Goal: Use online tool/utility: Use online tool/utility

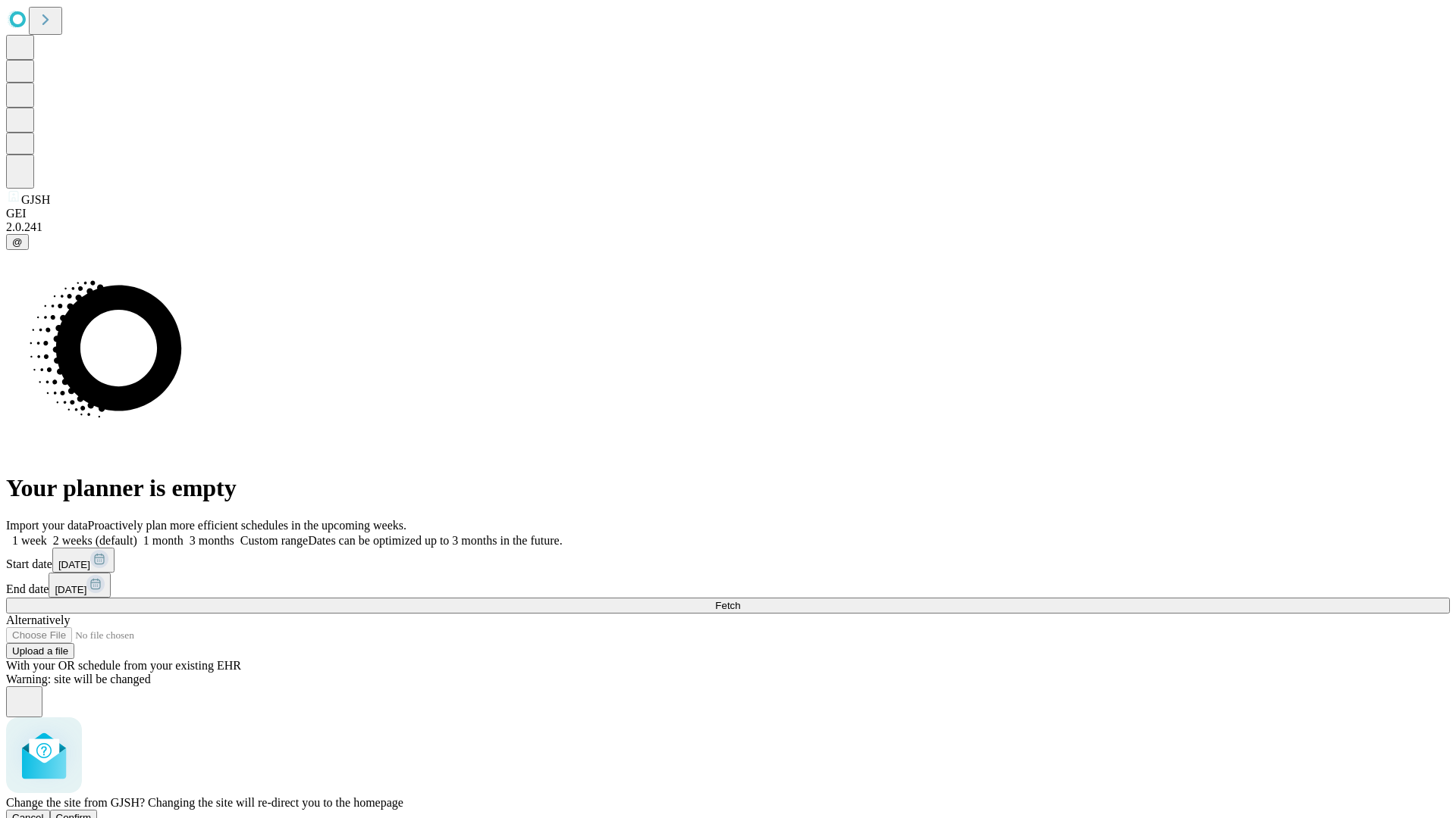
click at [92, 812] on span "Confirm" at bounding box center [73, 818] width 36 height 12
click at [47, 534] on label "1 week" at bounding box center [26, 540] width 41 height 12
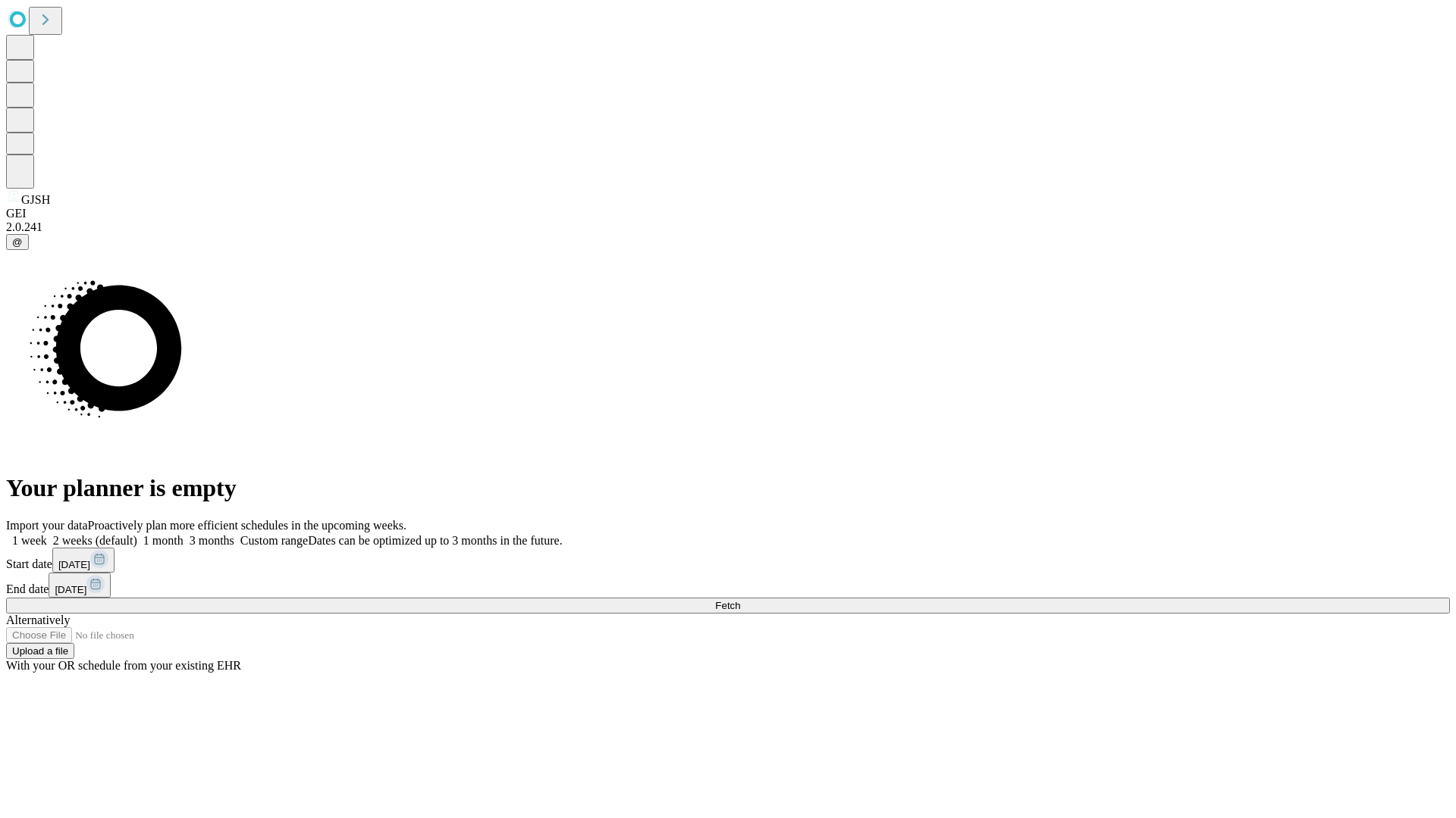
click at [740, 600] on span "Fetch" at bounding box center [728, 606] width 25 height 12
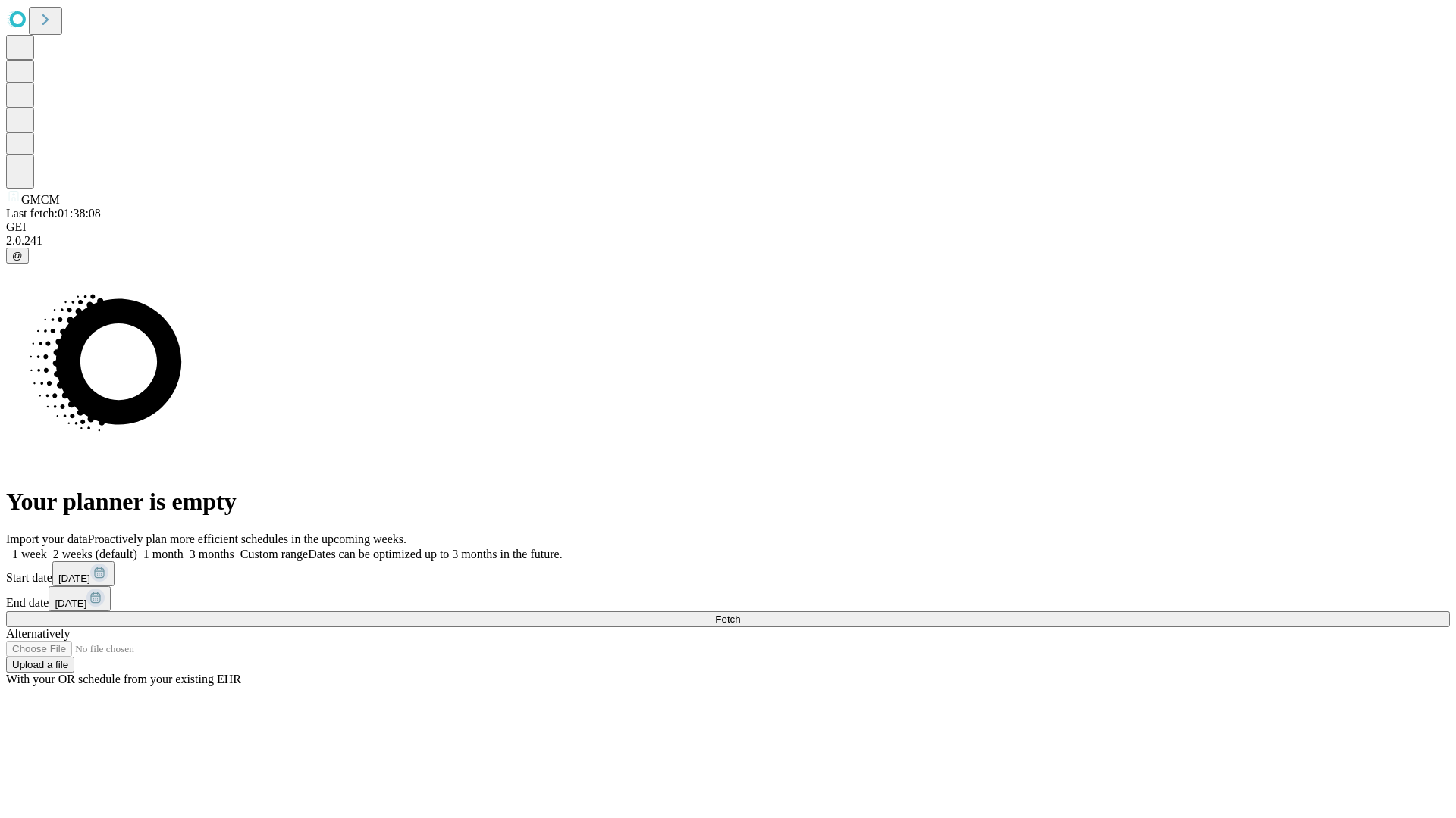
click at [47, 548] on label "1 week" at bounding box center [26, 554] width 41 height 12
click at [740, 614] on span "Fetch" at bounding box center [728, 620] width 25 height 12
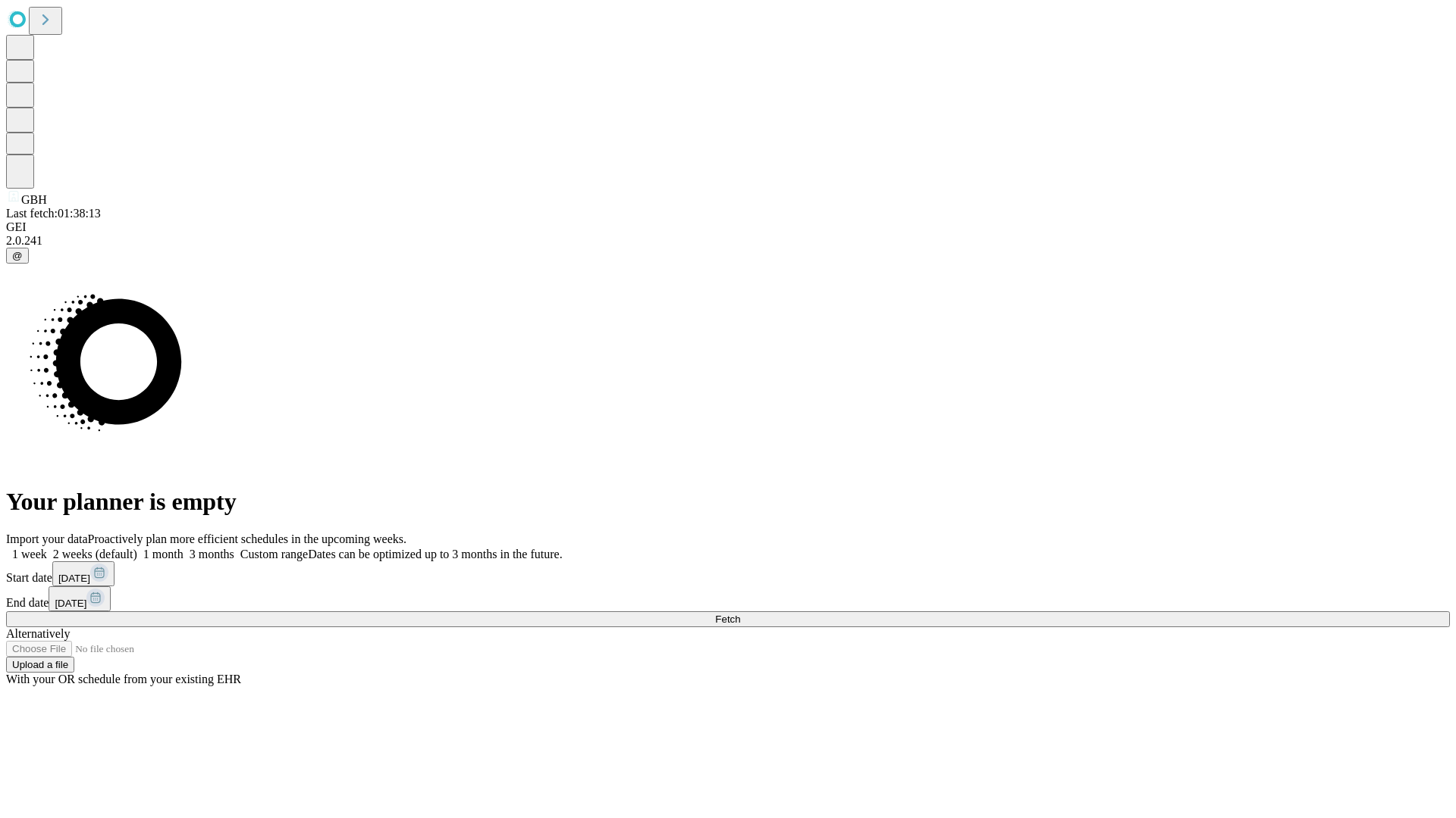
click at [47, 548] on label "1 week" at bounding box center [26, 554] width 41 height 12
click at [740, 614] on span "Fetch" at bounding box center [728, 620] width 25 height 12
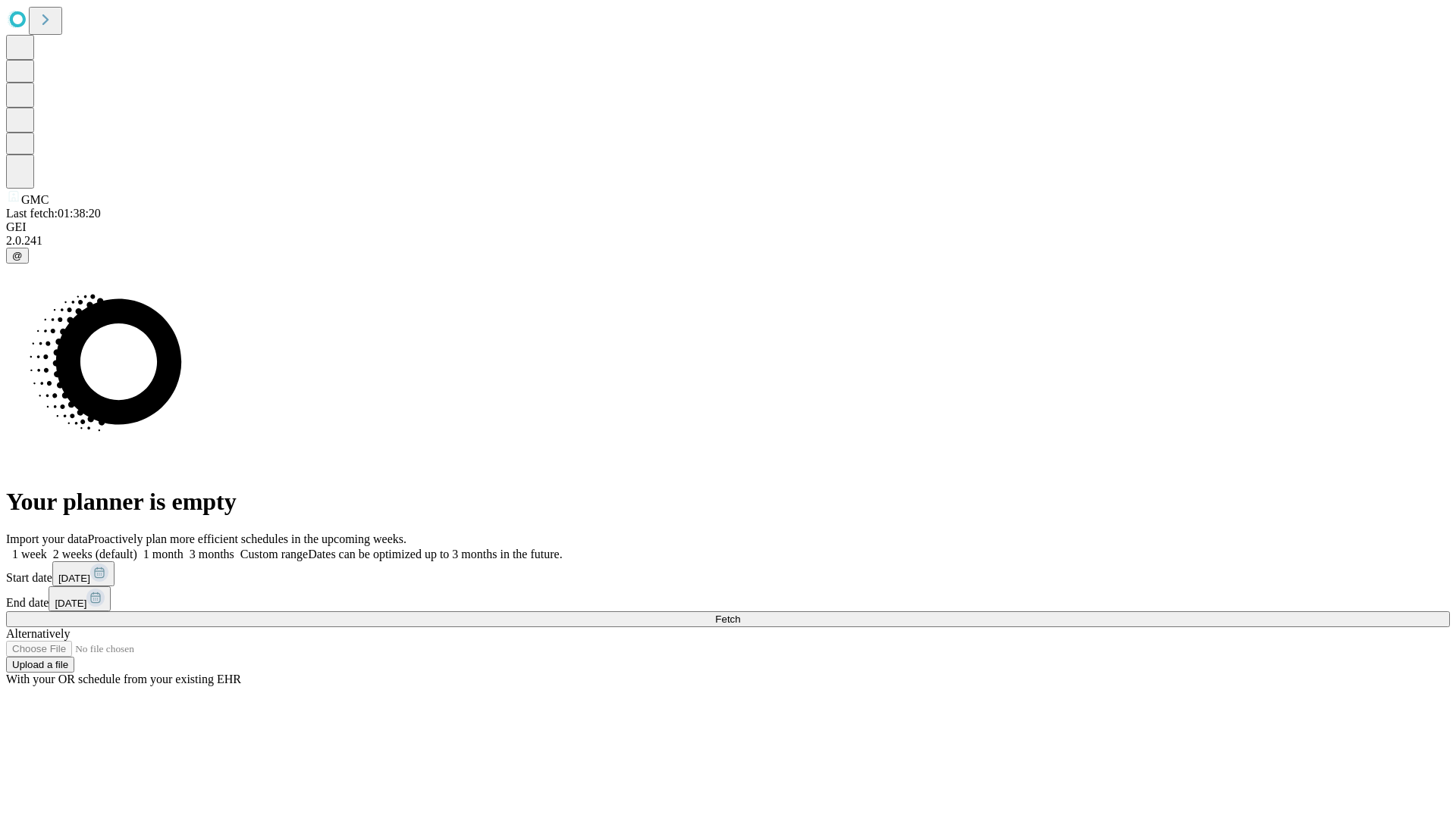
click at [47, 548] on label "1 week" at bounding box center [26, 554] width 41 height 12
click at [740, 614] on span "Fetch" at bounding box center [728, 620] width 25 height 12
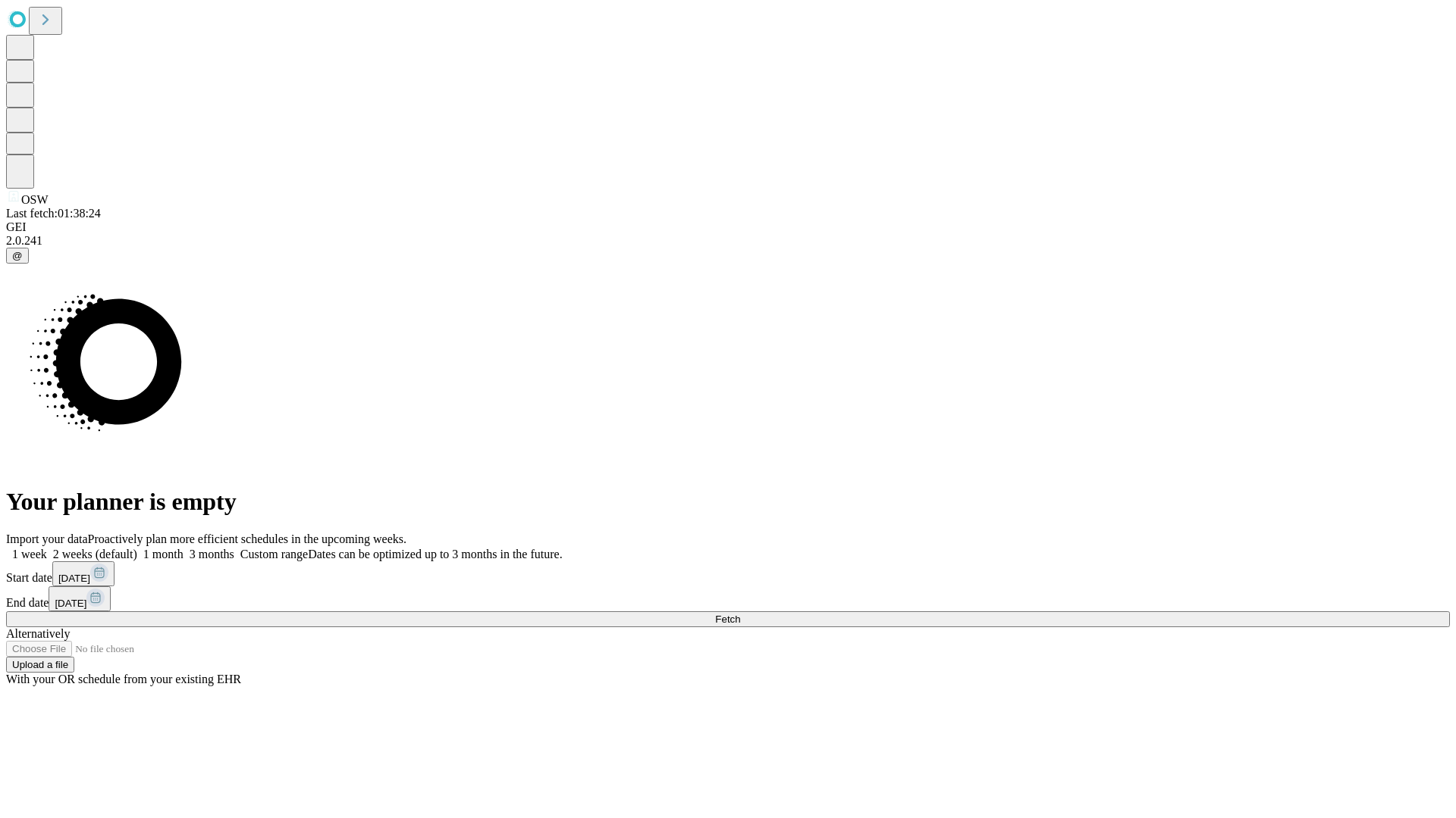
click at [47, 548] on label "1 week" at bounding box center [26, 554] width 41 height 12
click at [740, 614] on span "Fetch" at bounding box center [728, 620] width 25 height 12
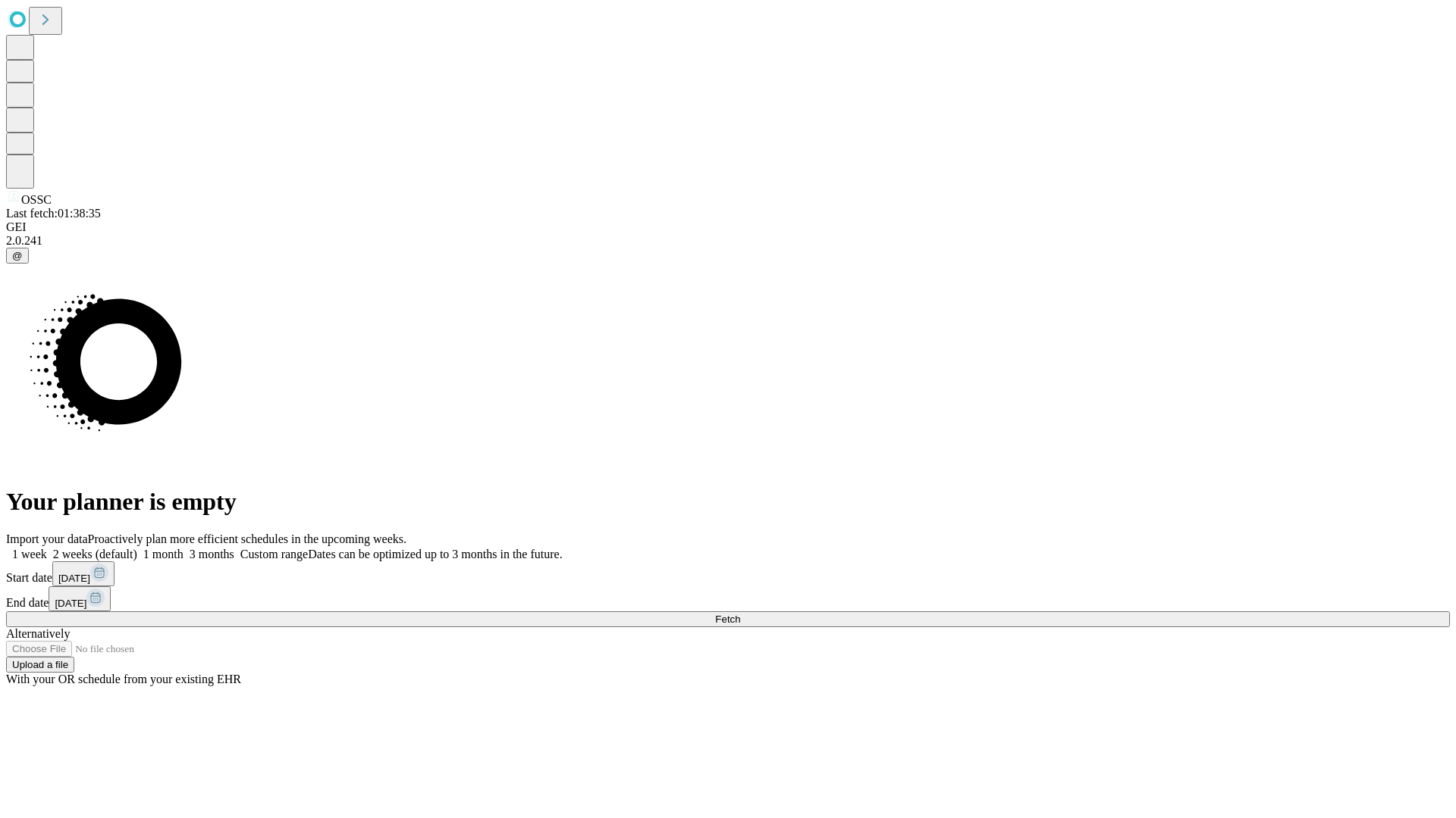
click at [47, 548] on label "1 week" at bounding box center [26, 554] width 41 height 12
click at [740, 614] on span "Fetch" at bounding box center [728, 620] width 25 height 12
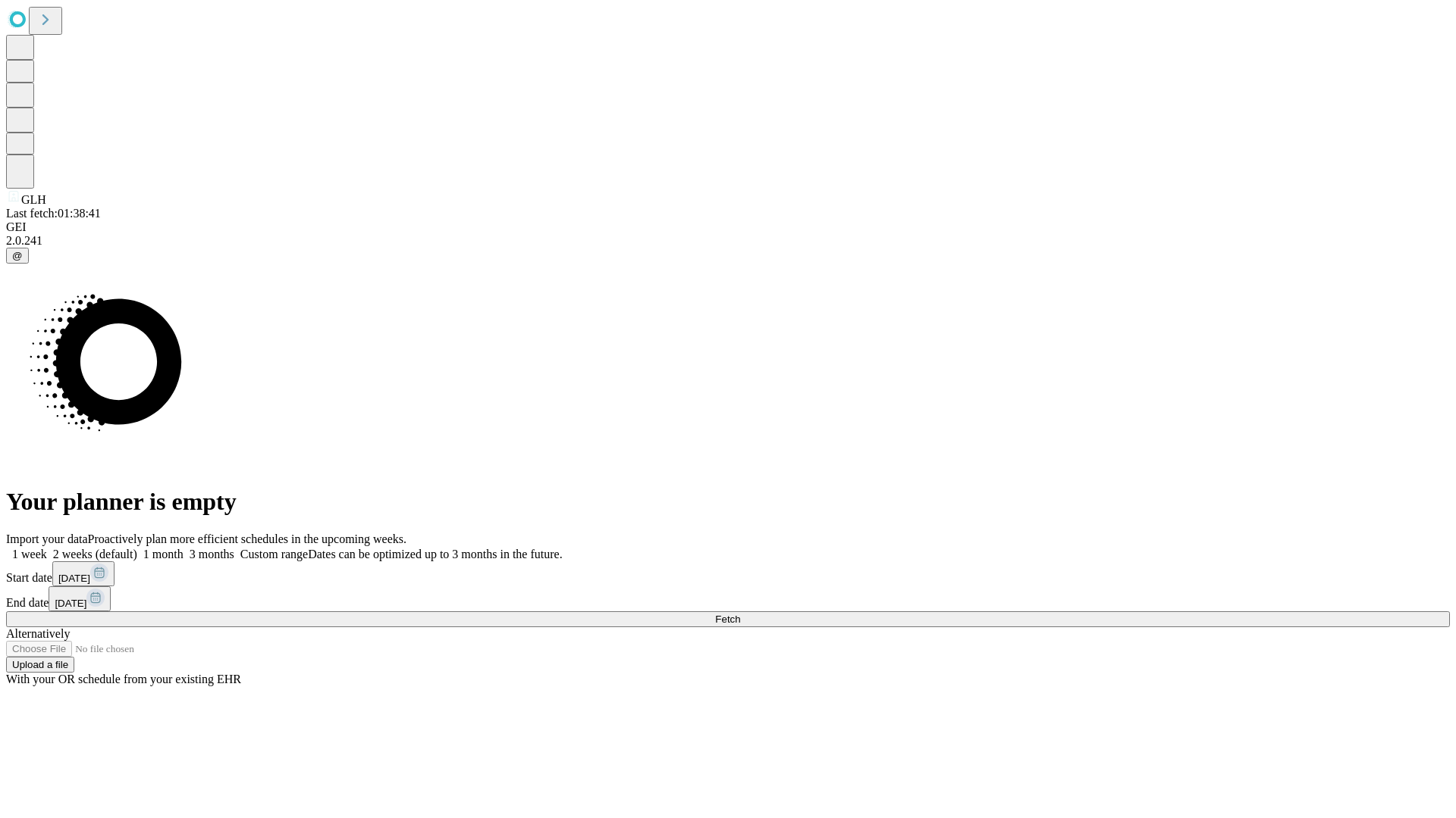
click at [47, 548] on label "1 week" at bounding box center [26, 554] width 41 height 12
click at [740, 614] on span "Fetch" at bounding box center [728, 620] width 25 height 12
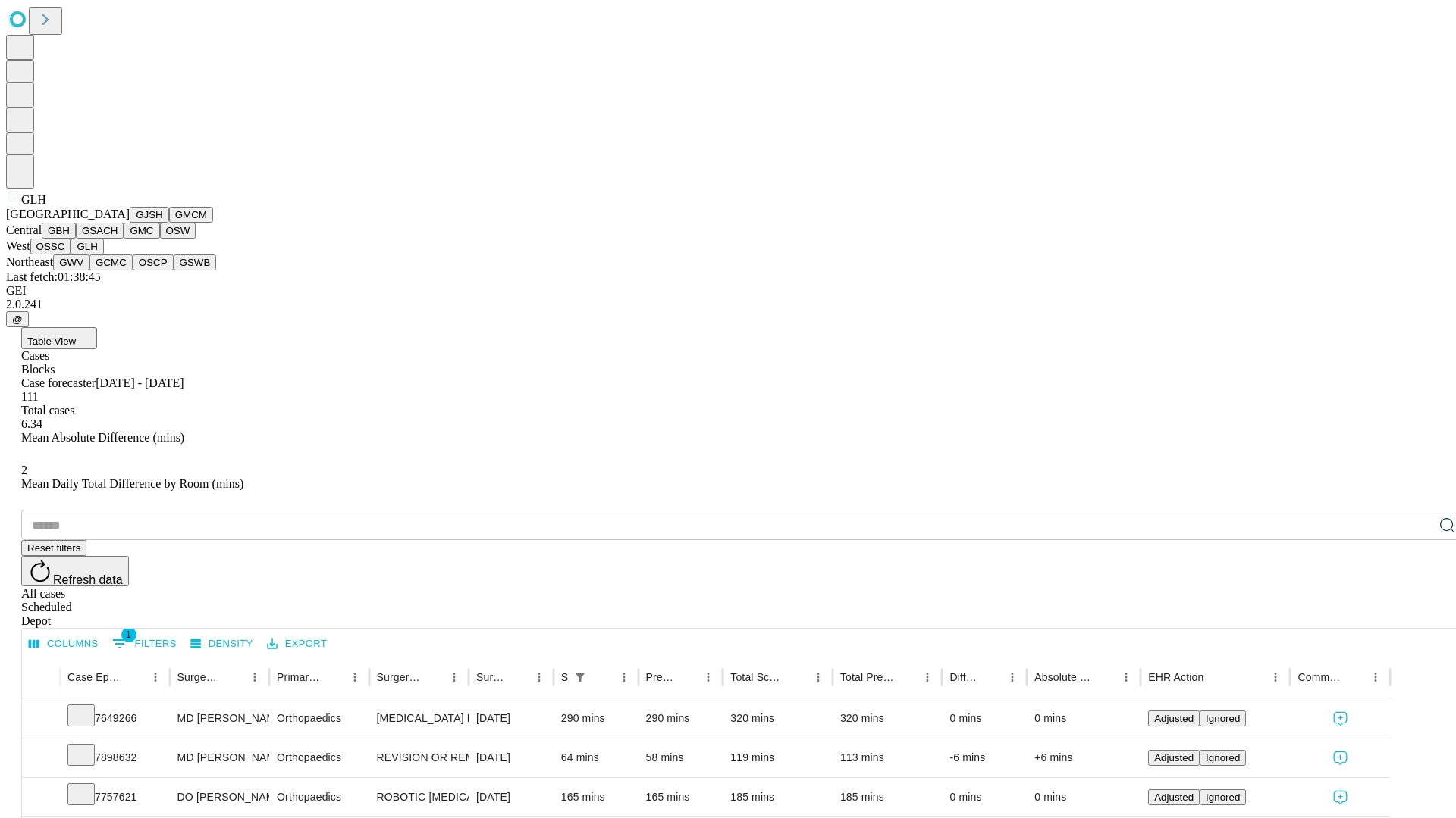
click at [89, 271] on button "GWV" at bounding box center [72, 262] width 37 height 16
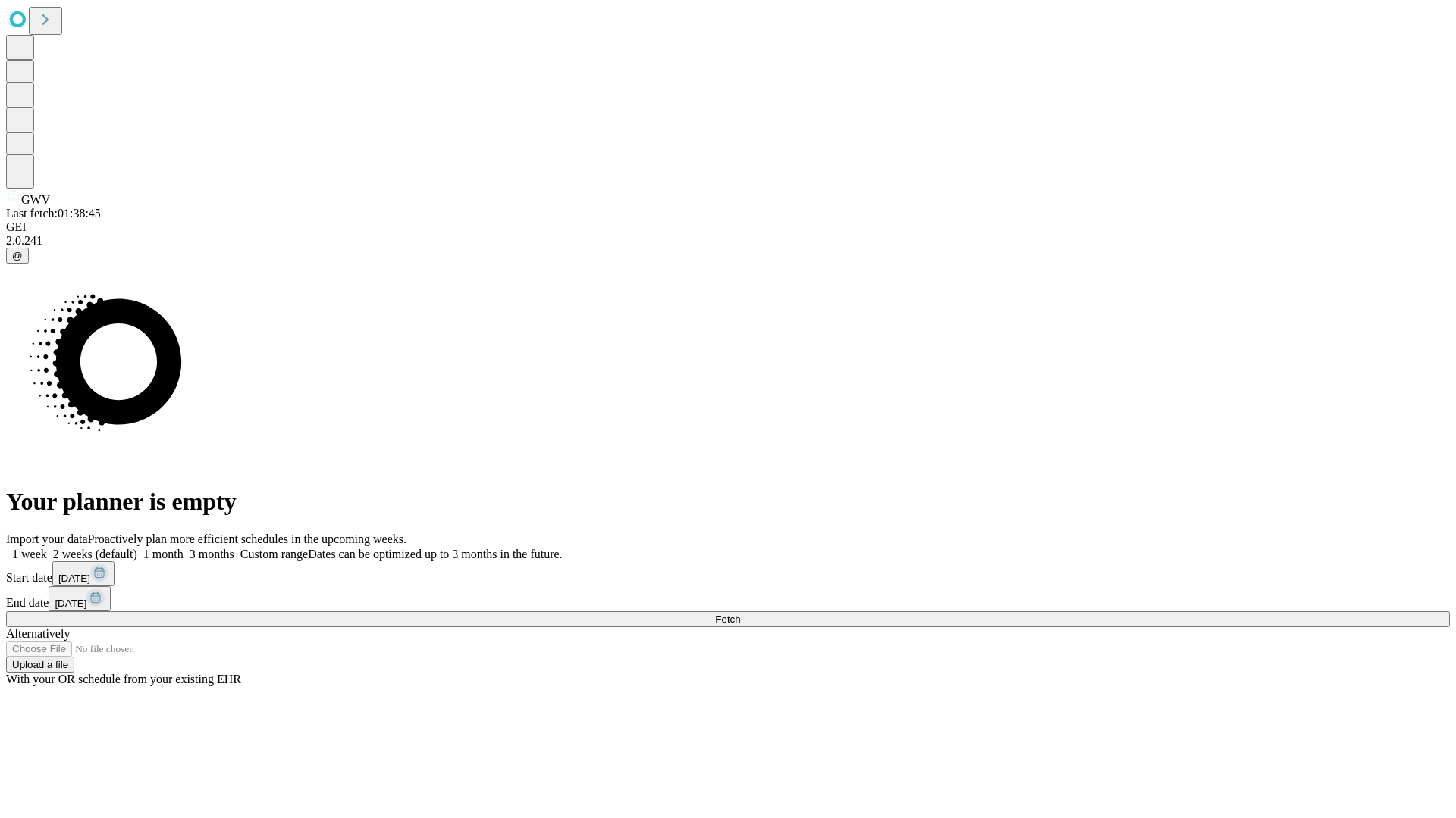
click at [47, 548] on label "1 week" at bounding box center [26, 554] width 41 height 12
click at [740, 614] on span "Fetch" at bounding box center [728, 620] width 25 height 12
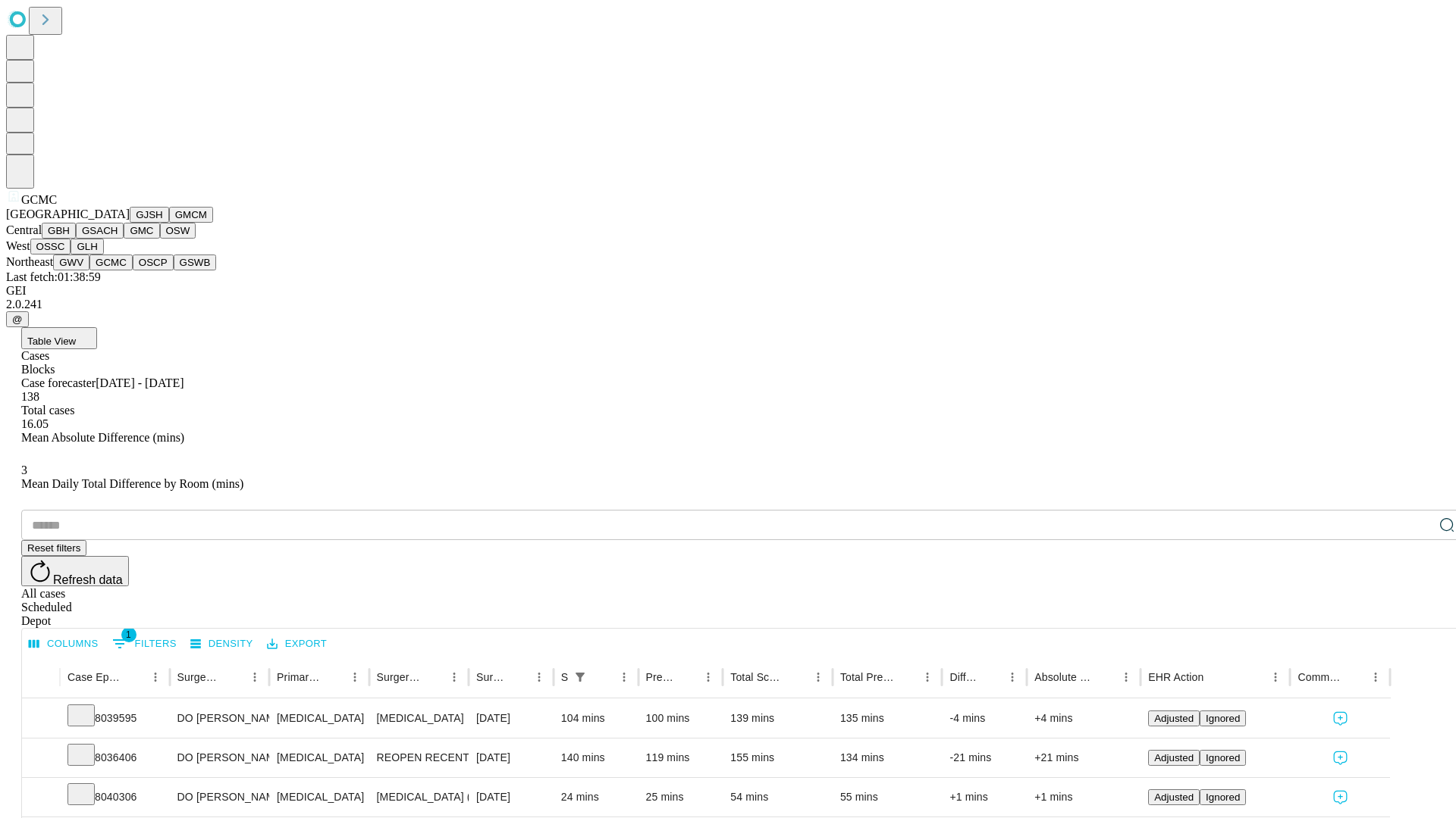
click at [133, 271] on button "OSCP" at bounding box center [153, 262] width 41 height 16
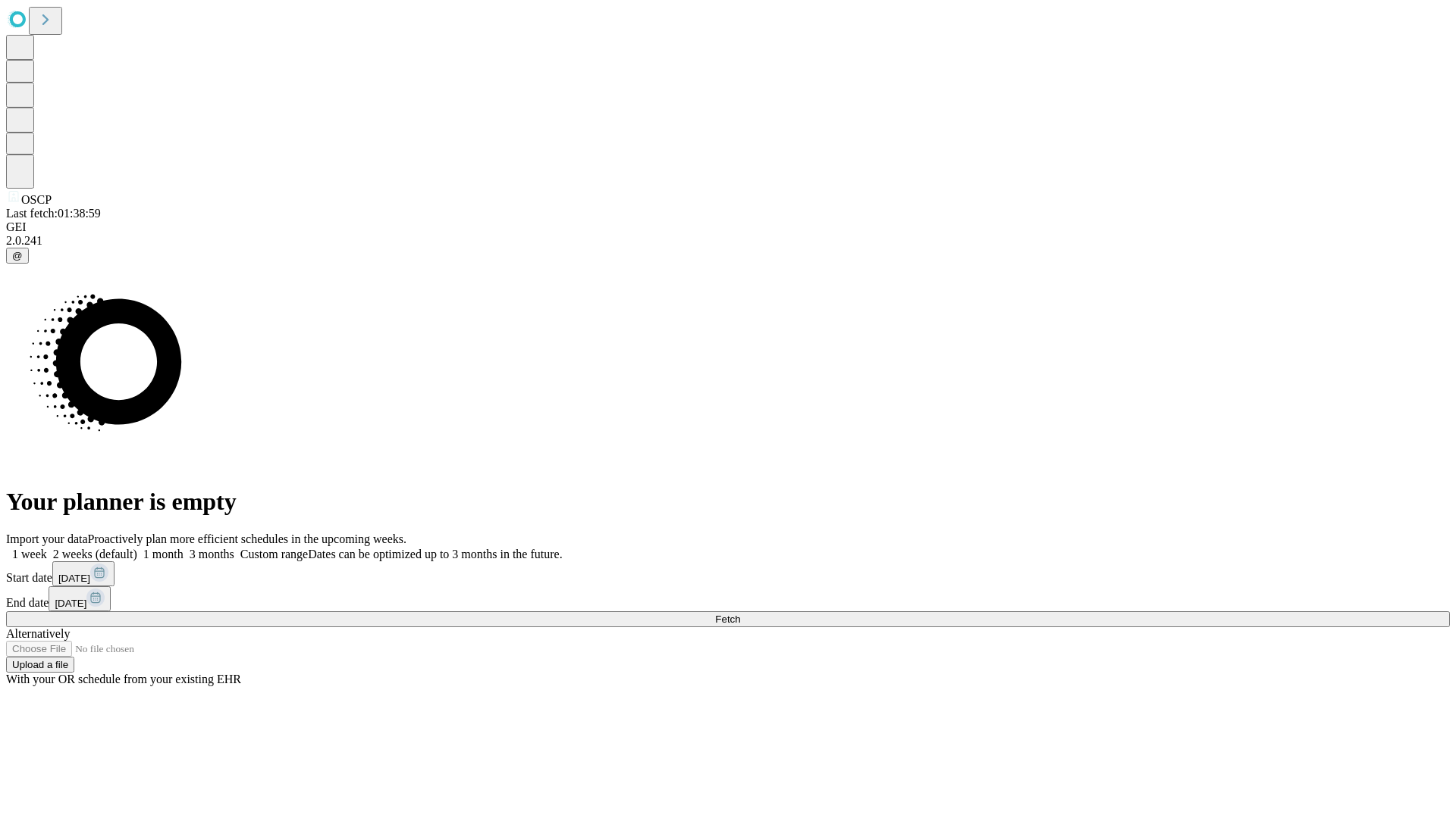
click at [47, 548] on label "1 week" at bounding box center [26, 554] width 41 height 12
click at [740, 614] on span "Fetch" at bounding box center [728, 620] width 25 height 12
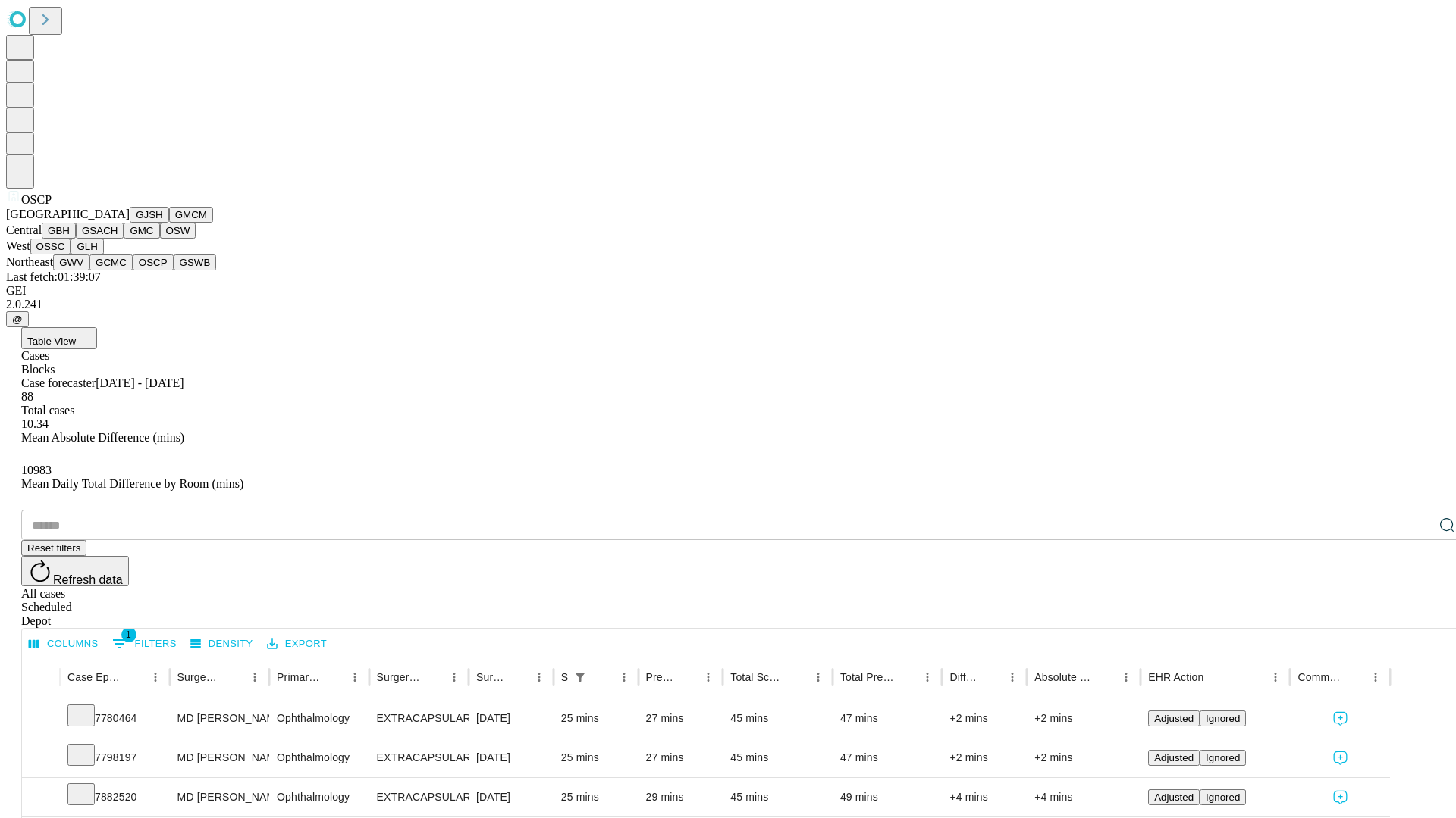
click at [173, 271] on button "GSWB" at bounding box center [195, 262] width 43 height 16
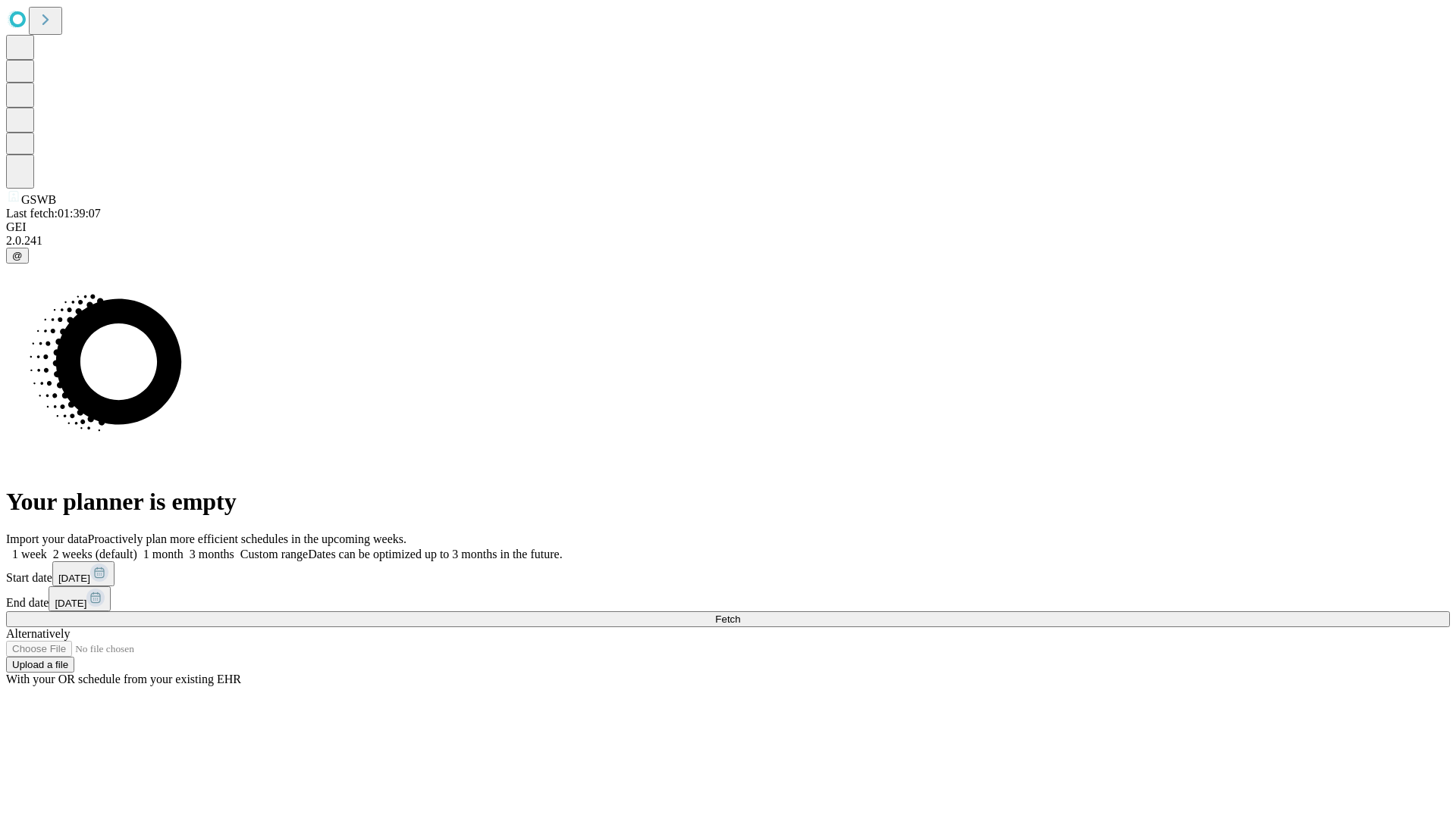
click at [47, 548] on label "1 week" at bounding box center [26, 554] width 41 height 12
click at [740, 614] on span "Fetch" at bounding box center [728, 620] width 25 height 12
